Goal: Task Accomplishment & Management: Use online tool/utility

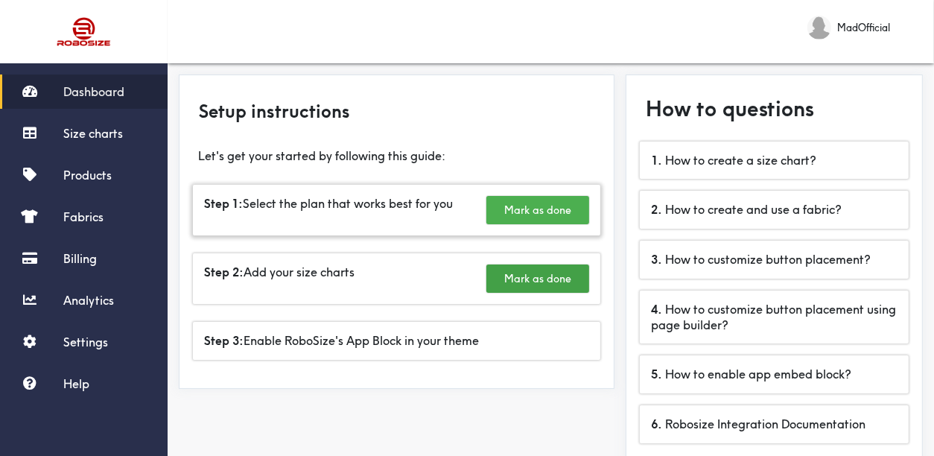
click at [528, 215] on button "Mark as done" at bounding box center [538, 210] width 103 height 28
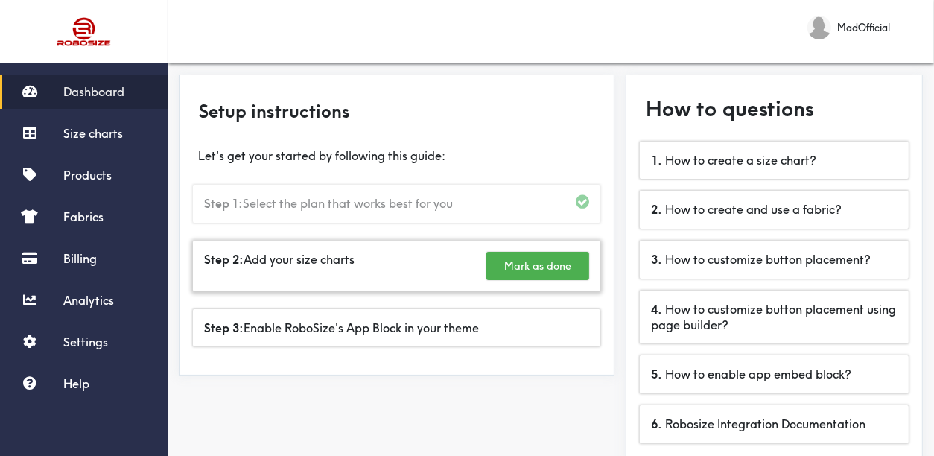
click at [534, 270] on button "Mark as done" at bounding box center [538, 266] width 103 height 28
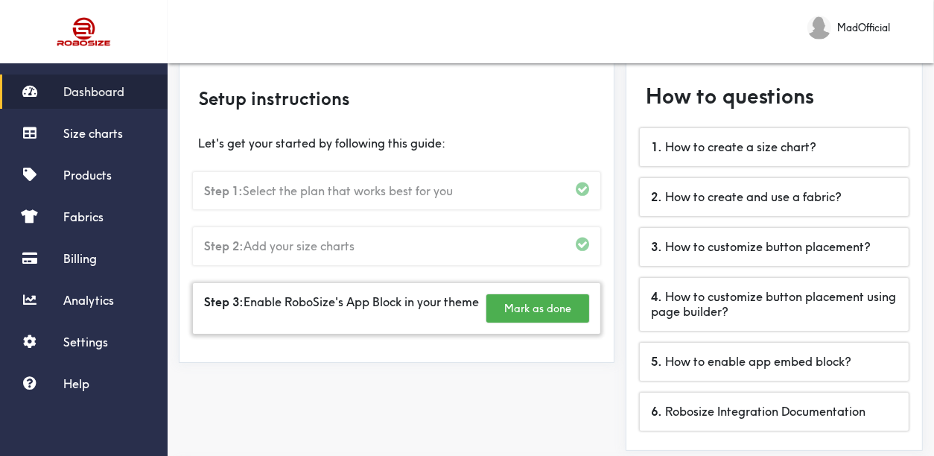
scroll to position [73, 0]
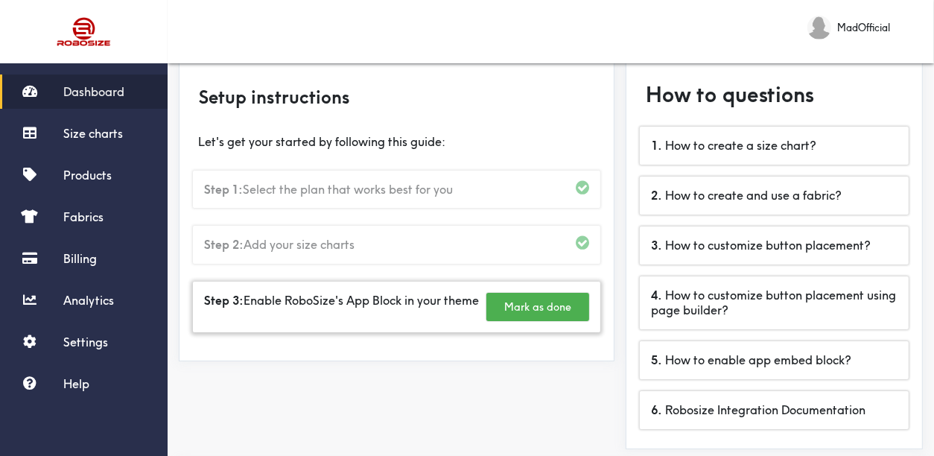
click at [555, 321] on button "Mark as done" at bounding box center [538, 307] width 103 height 28
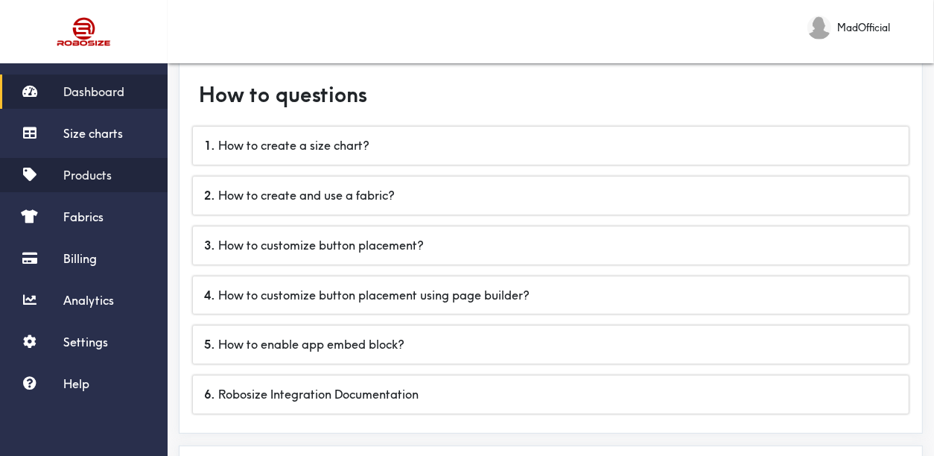
click at [95, 168] on span "Products" at bounding box center [87, 175] width 48 height 15
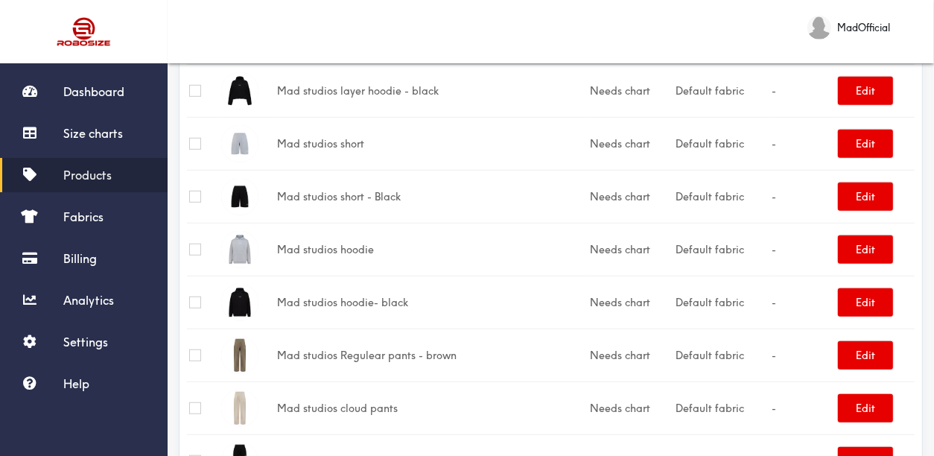
scroll to position [680, 0]
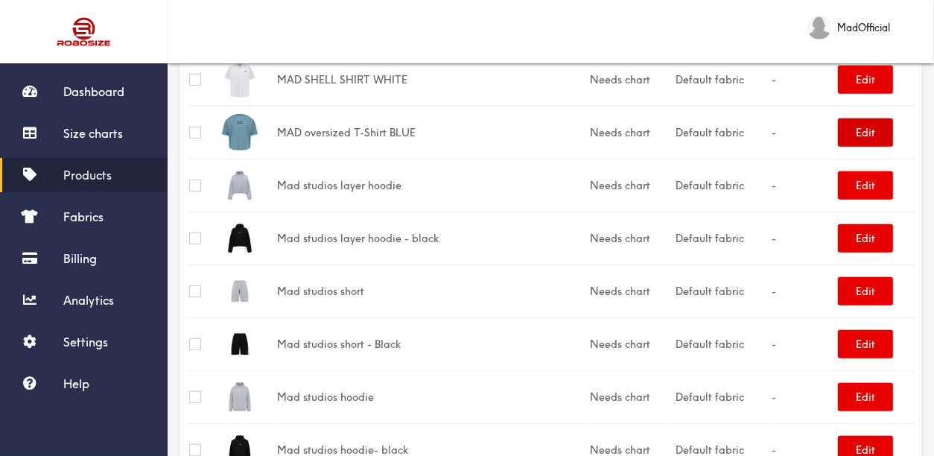
click at [873, 136] on button "Edit" at bounding box center [865, 132] width 55 height 28
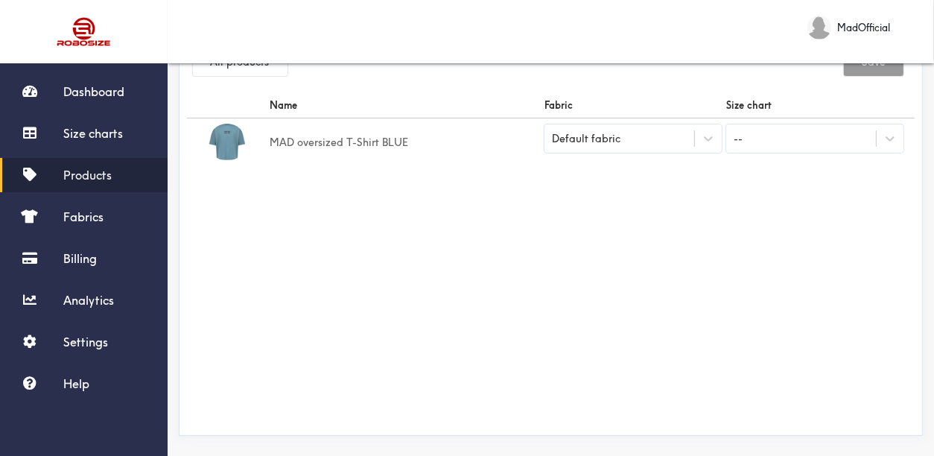
scroll to position [56, 0]
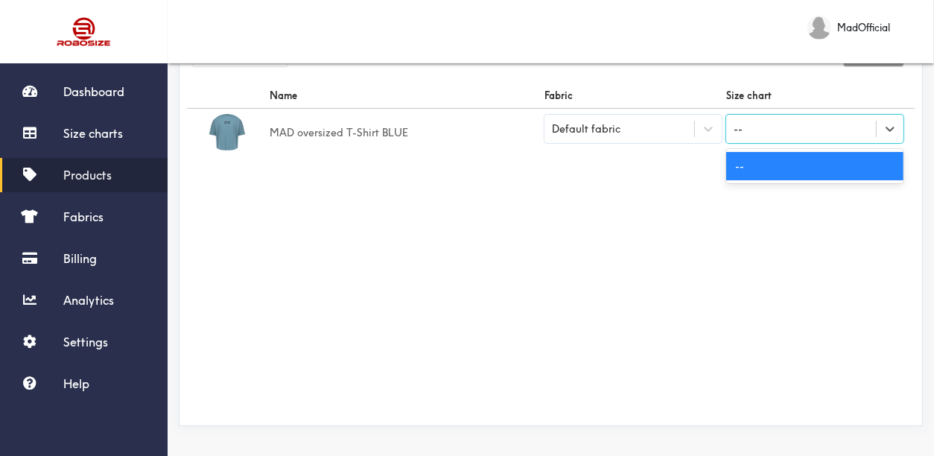
click at [784, 134] on div "--" at bounding box center [802, 128] width 150 height 25
click at [756, 174] on div "--" at bounding box center [815, 166] width 177 height 28
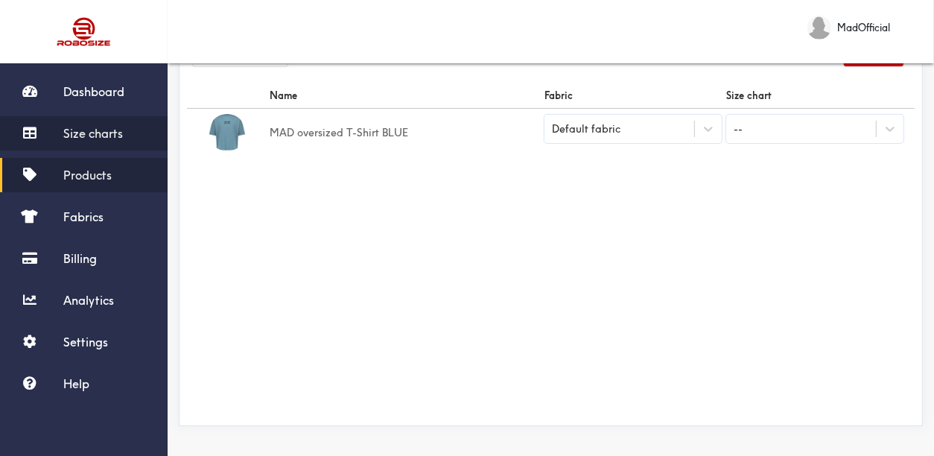
click at [104, 126] on span "Size charts" at bounding box center [93, 133] width 60 height 15
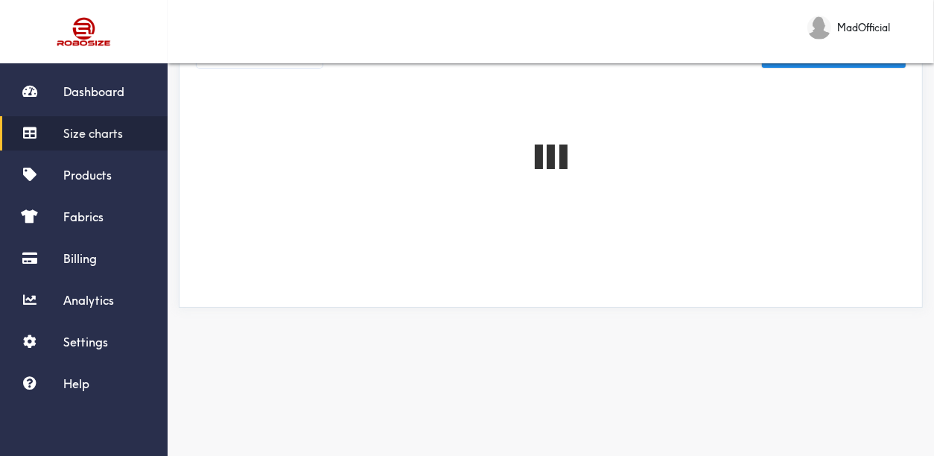
scroll to position [46, 0]
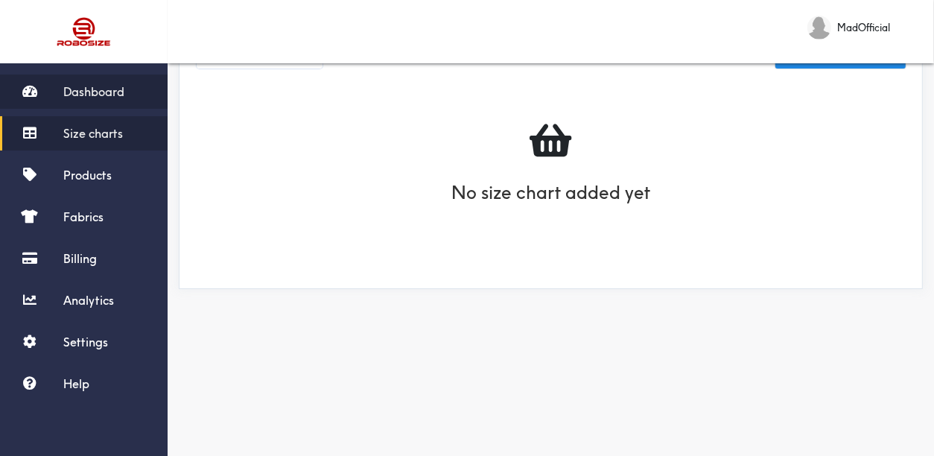
click at [86, 86] on span "Dashboard" at bounding box center [93, 91] width 61 height 15
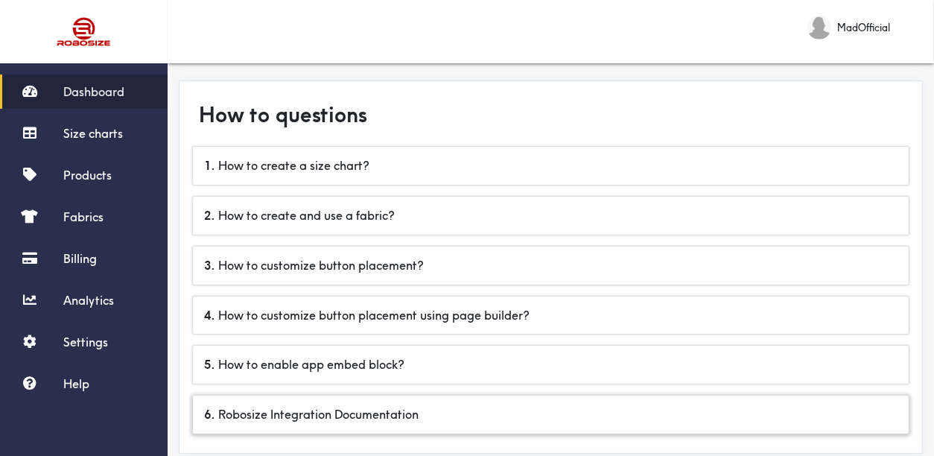
scroll to position [41, 0]
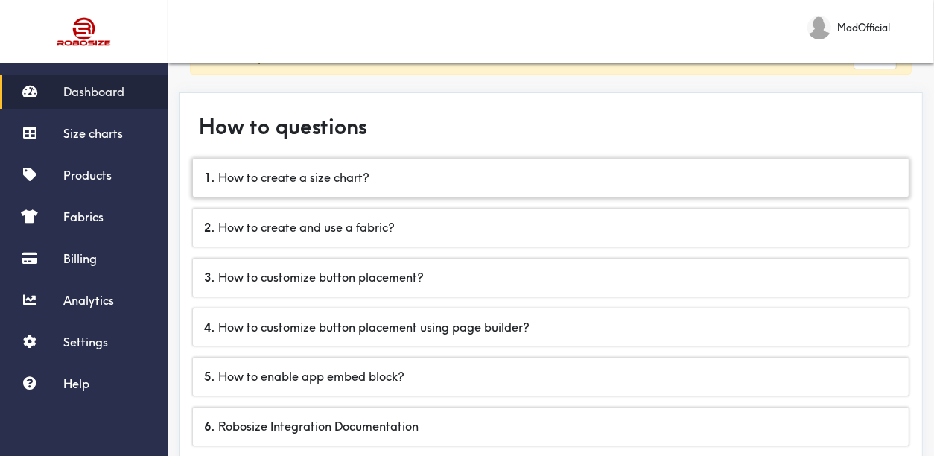
click at [348, 184] on div "1 . How to create a size chart?" at bounding box center [551, 178] width 716 height 38
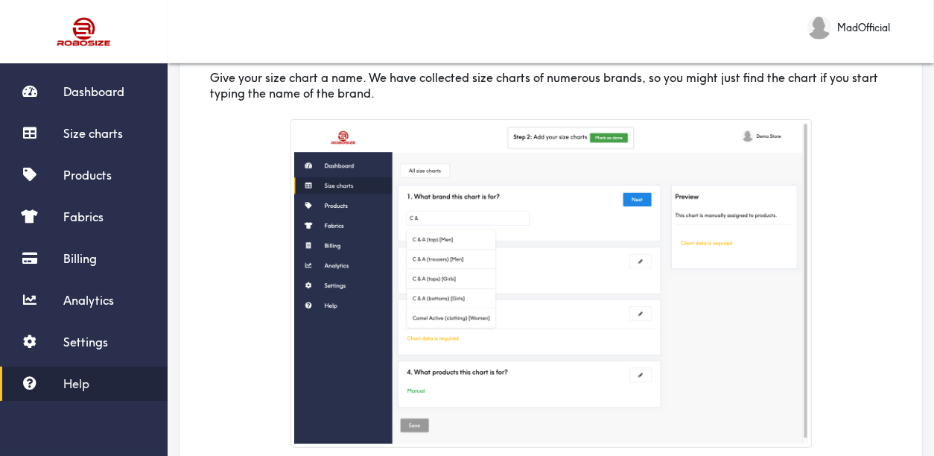
scroll to position [297, 0]
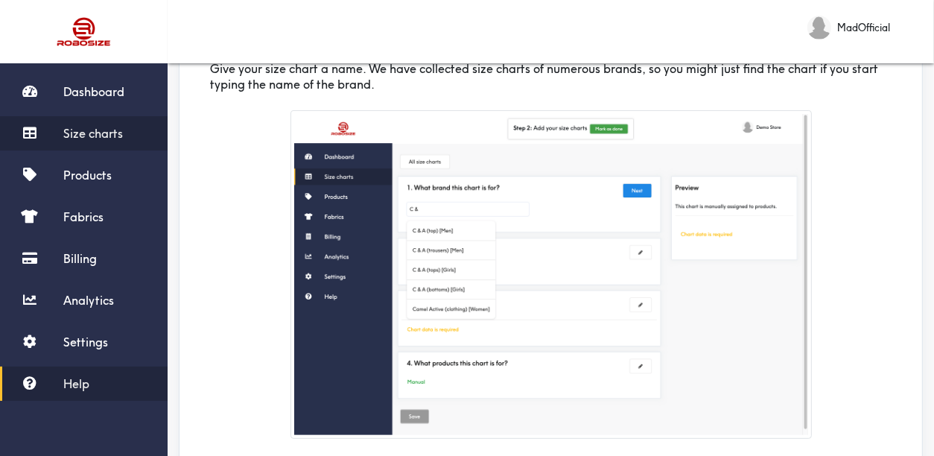
click at [123, 128] on span "Size charts" at bounding box center [93, 133] width 60 height 15
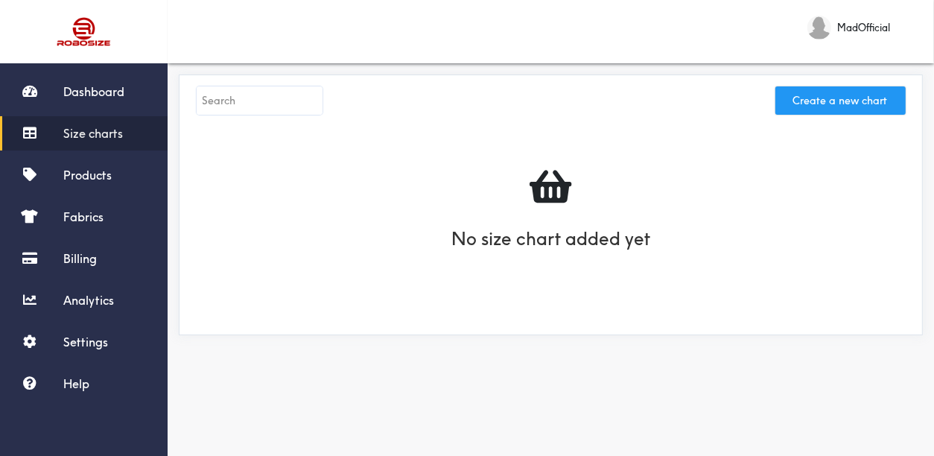
click at [879, 101] on button "Create a new chart" at bounding box center [841, 100] width 130 height 28
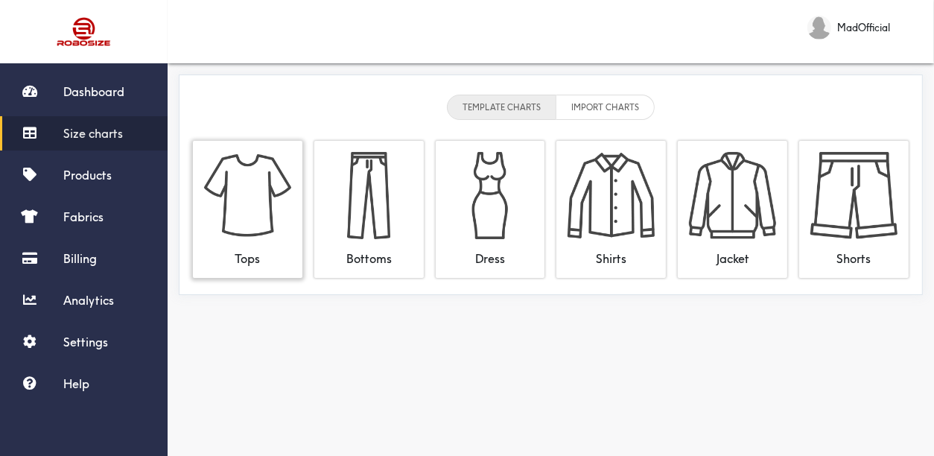
click at [250, 212] on img at bounding box center [247, 195] width 87 height 87
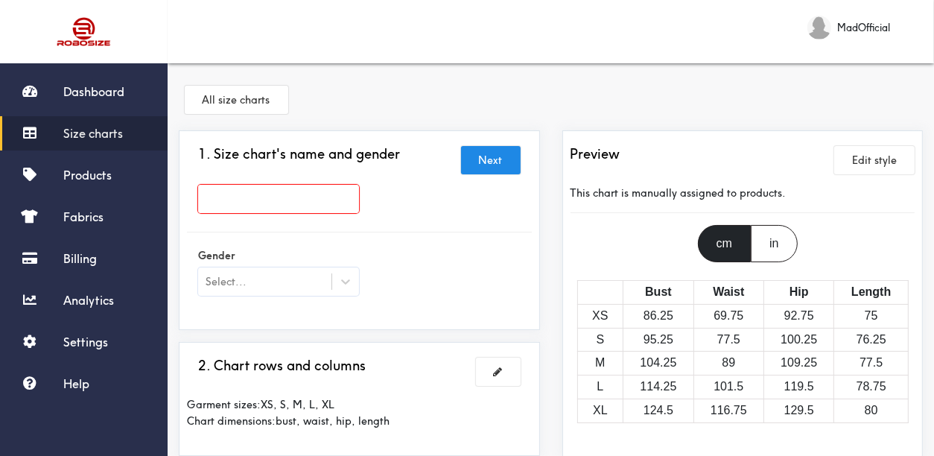
click at [607, 115] on div "All size charts" at bounding box center [551, 103] width 744 height 56
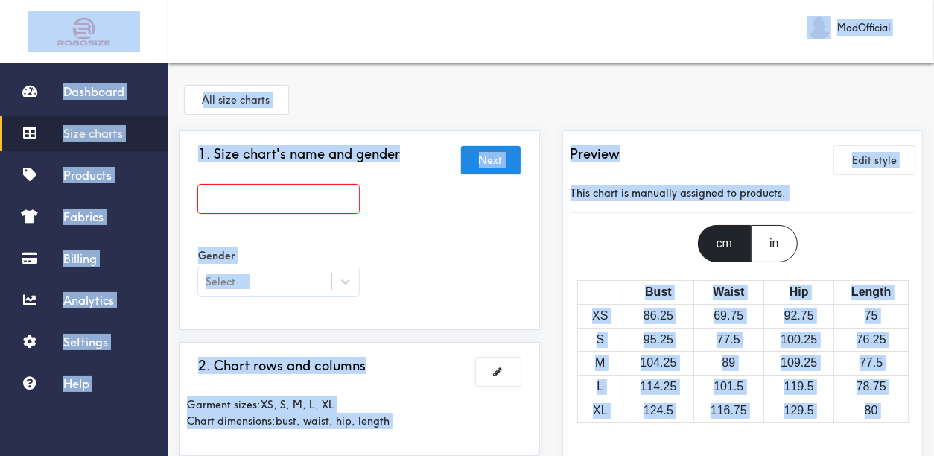
click at [607, 115] on div "All size charts" at bounding box center [551, 103] width 744 height 56
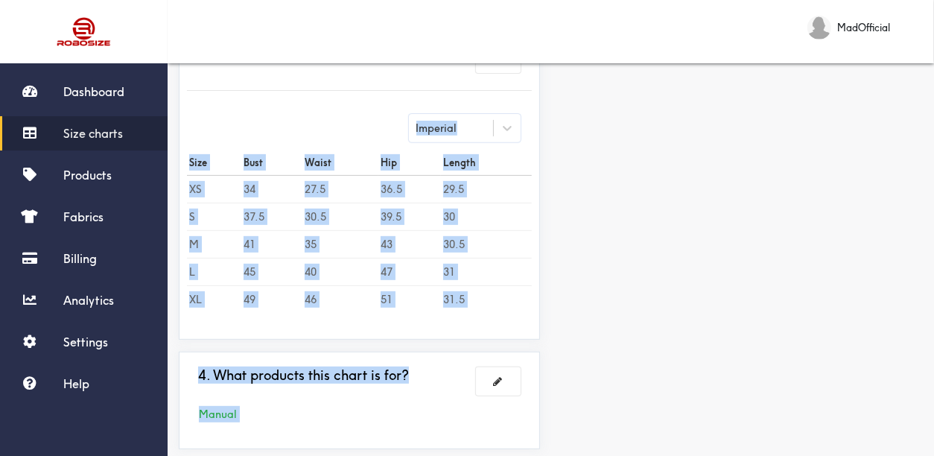
scroll to position [517, 0]
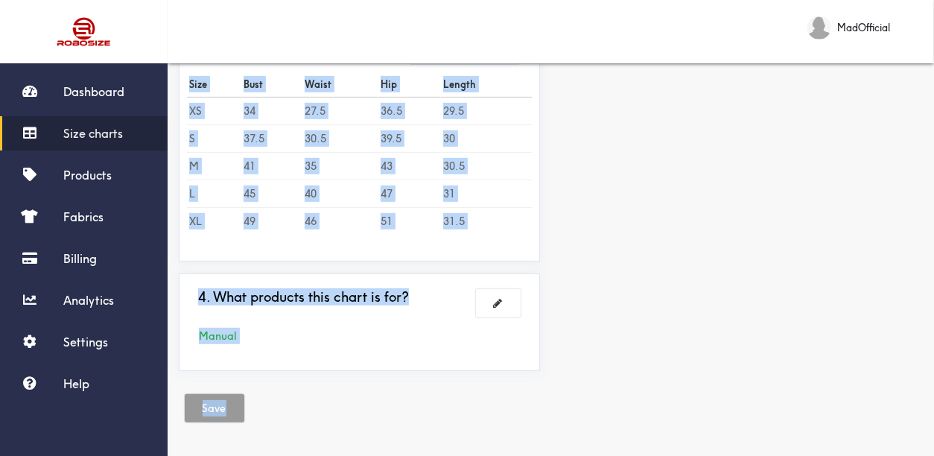
drag, startPoint x: 192, startPoint y: 68, endPoint x: 800, endPoint y: 472, distance: 730.6
copy div "All size charts 1. Size chart's name and gender Next Gender Select... 2. Chart …"
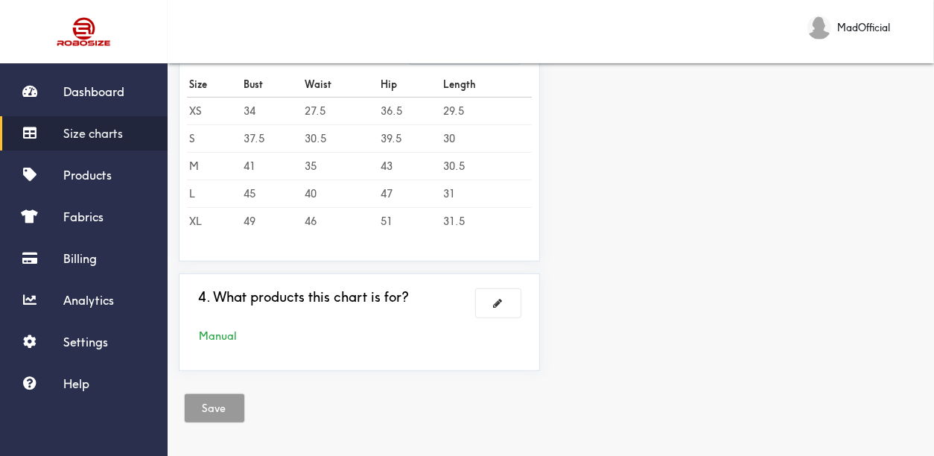
click at [159, 428] on div "Dashboard Size charts Products Fabrics Billing Analytics Settings Help" at bounding box center [84, 260] width 168 height 395
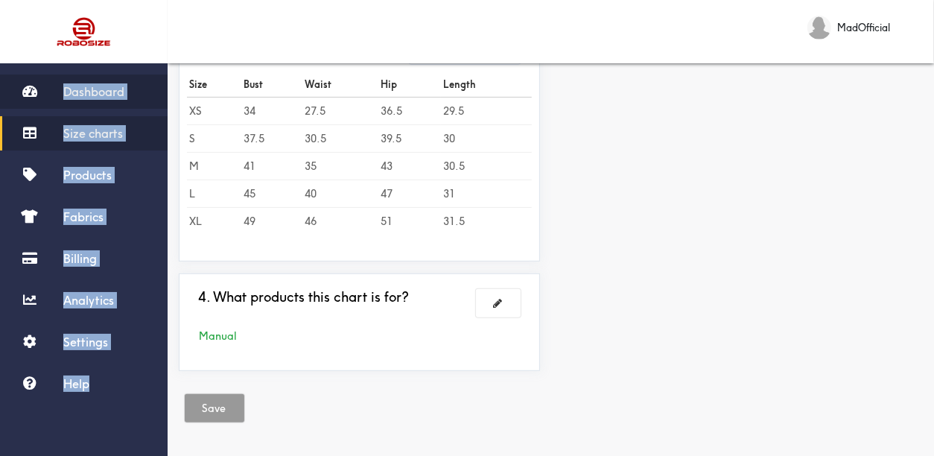
drag, startPoint x: 159, startPoint y: 428, endPoint x: 47, endPoint y: 100, distance: 347.4
click at [47, 100] on div "Dashboard Size charts Products Fabrics Billing Analytics Settings Help" at bounding box center [84, 260] width 168 height 395
copy div "Dashboard Size charts Products Fabrics Billing Analytics Settings Help"
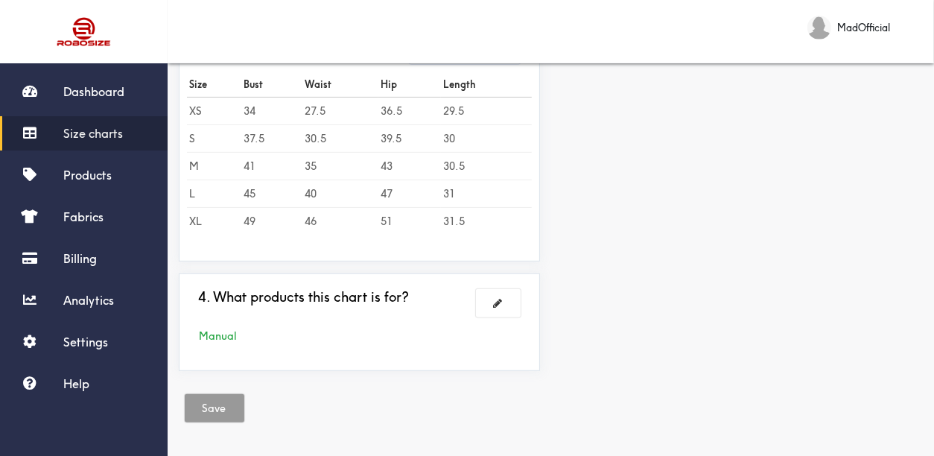
click at [206, 31] on div "MadOfficial Logout" at bounding box center [551, 31] width 767 height 63
click at [92, 337] on span "Settings" at bounding box center [85, 342] width 45 height 15
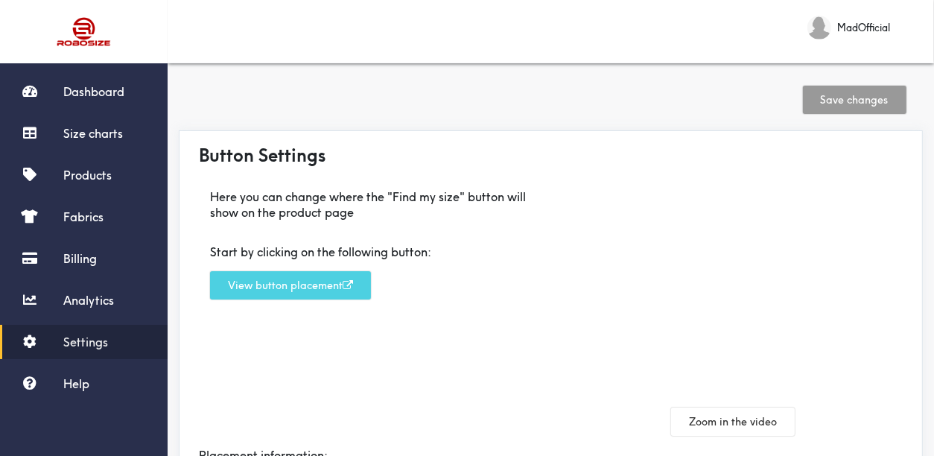
click at [310, 290] on button "View button placement" at bounding box center [290, 285] width 161 height 28
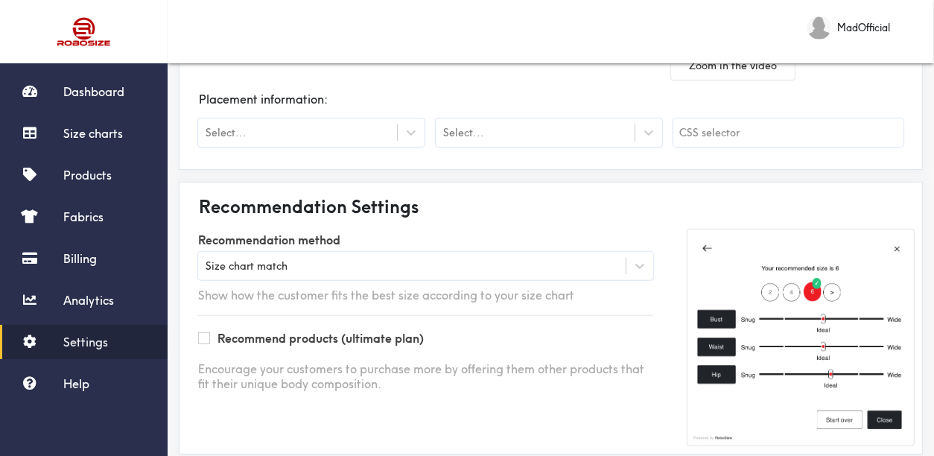
scroll to position [358, 0]
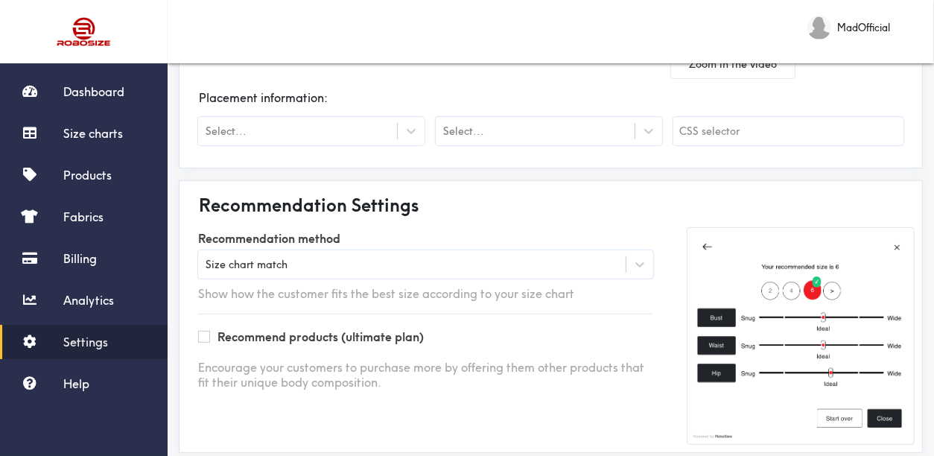
click at [417, 263] on div "Size chart match" at bounding box center [412, 264] width 428 height 15
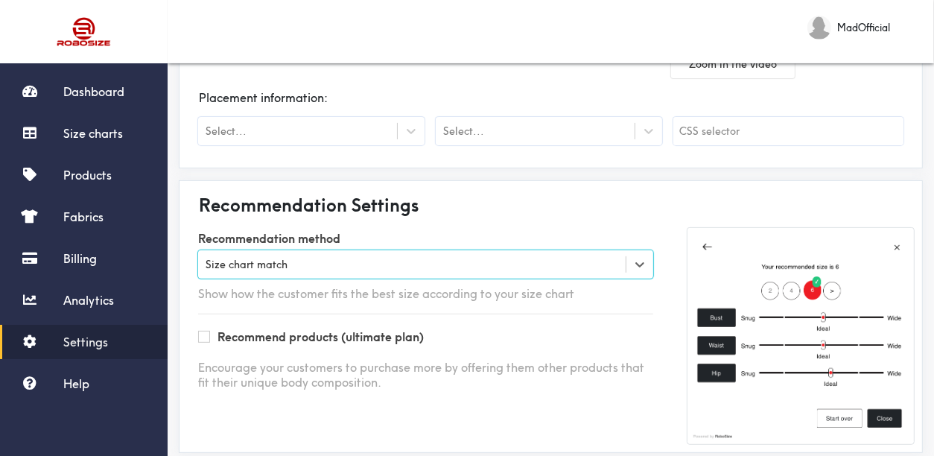
click at [412, 268] on div "Size chart match" at bounding box center [412, 264] width 428 height 15
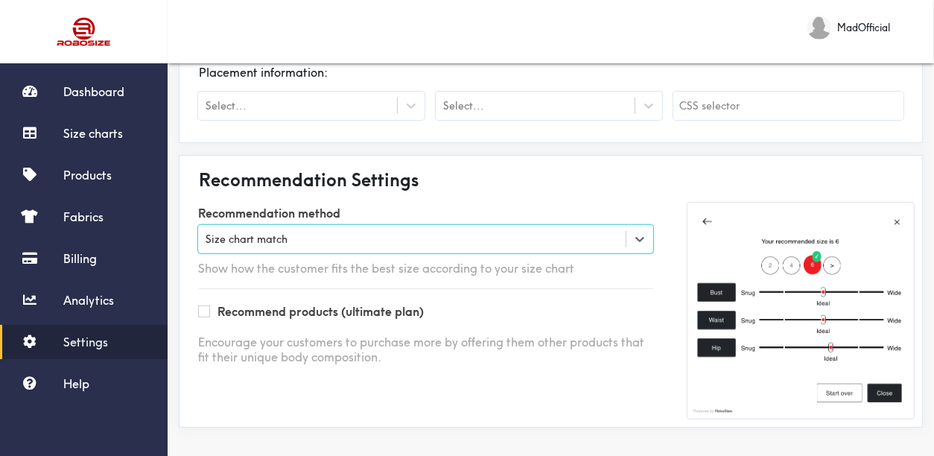
scroll to position [385, 0]
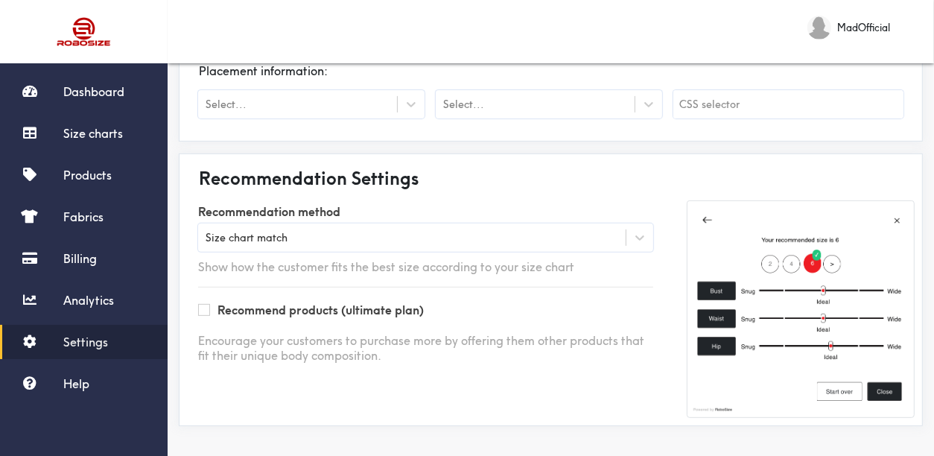
click at [411, 310] on label "Recommend products (ultimate plan)" at bounding box center [321, 311] width 206 height 16
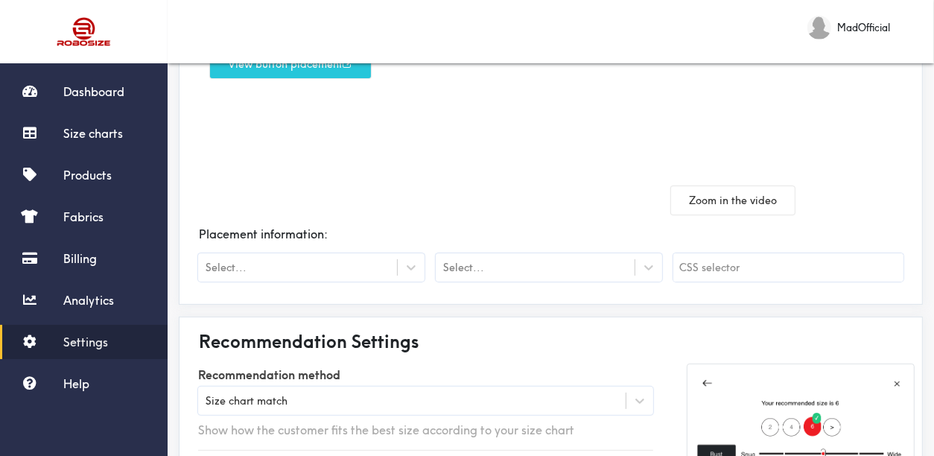
scroll to position [217, 0]
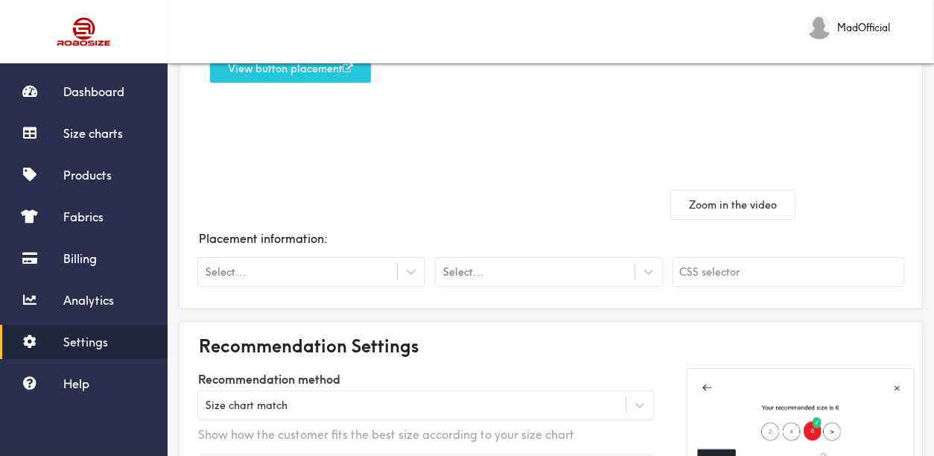
click at [721, 265] on input "text" at bounding box center [789, 272] width 230 height 28
click at [563, 188] on div "Zoom in the video" at bounding box center [734, 199] width 342 height 40
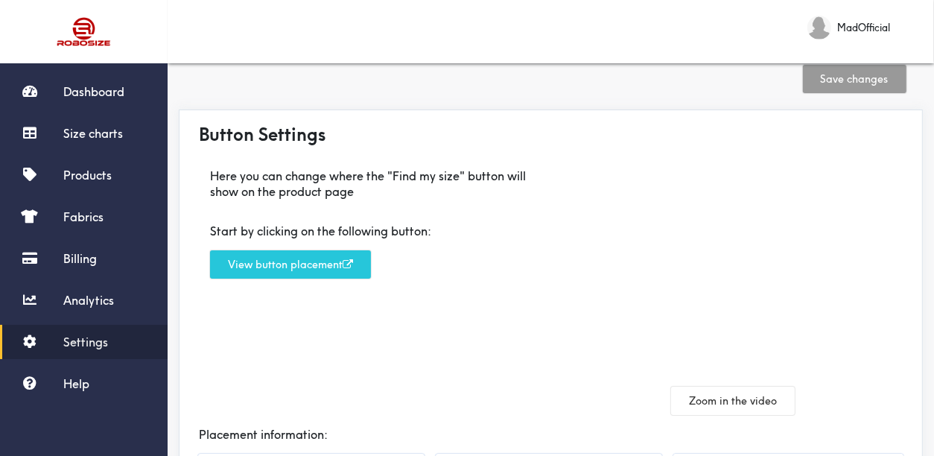
scroll to position [0, 0]
